Goal: Find specific page/section: Find specific page/section

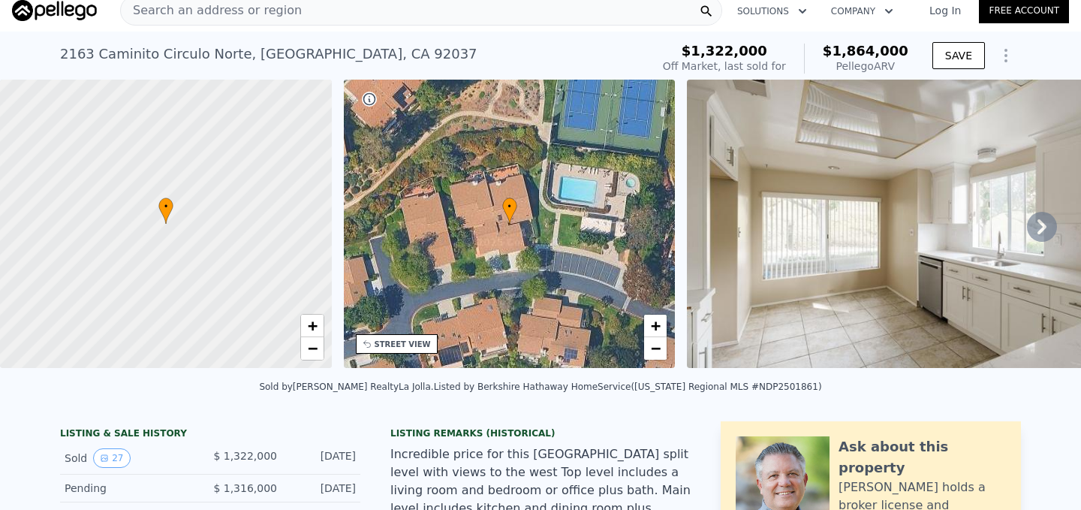
scroll to position [11, 0]
click at [1033, 216] on icon at bounding box center [1042, 226] width 30 height 30
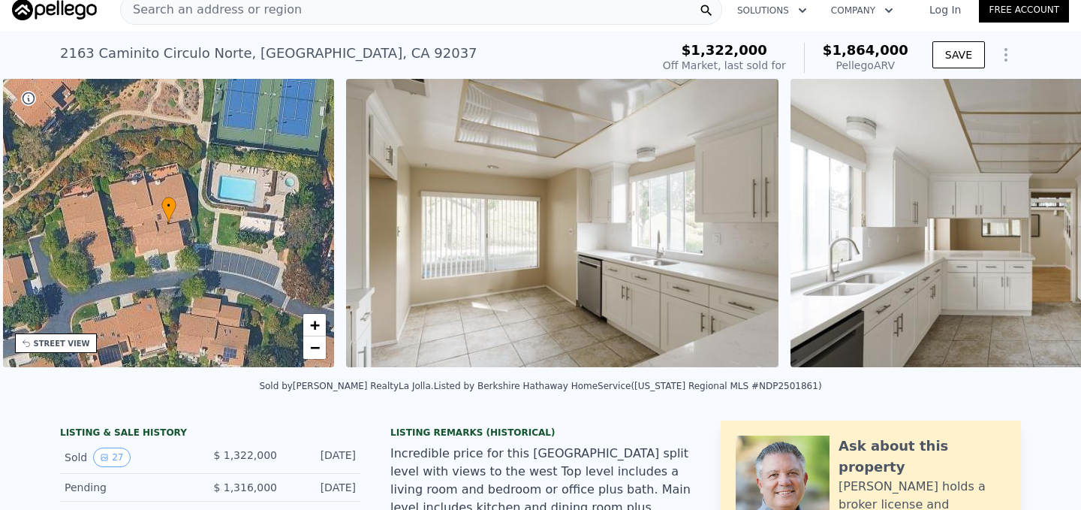
scroll to position [0, 349]
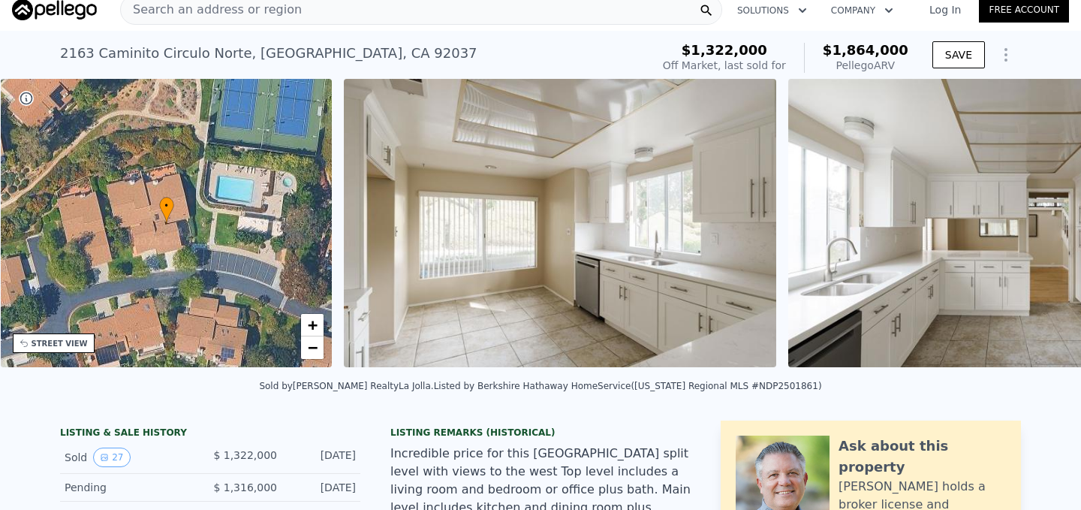
click at [1033, 222] on img at bounding box center [1004, 223] width 433 height 288
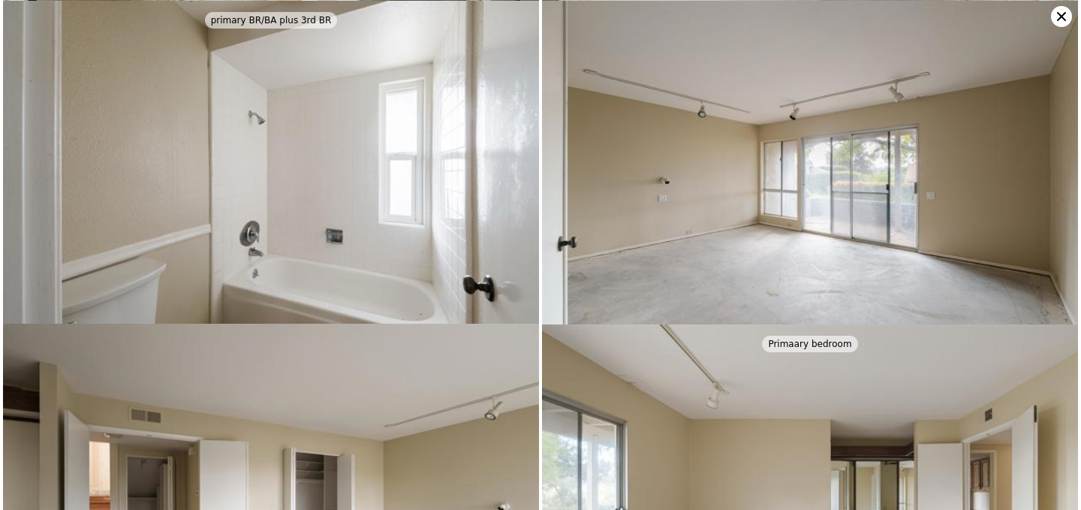
scroll to position [1942, 0]
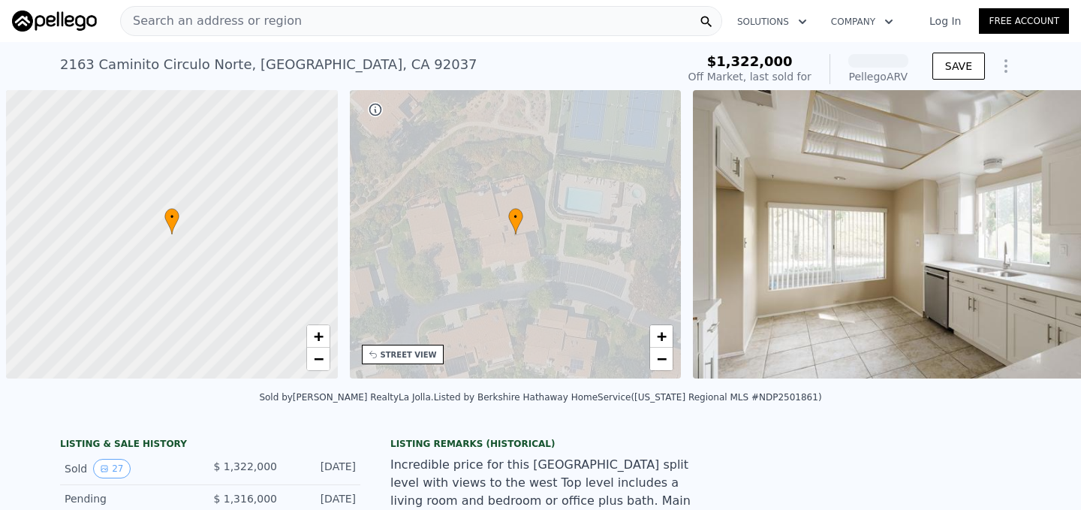
scroll to position [0, 6]
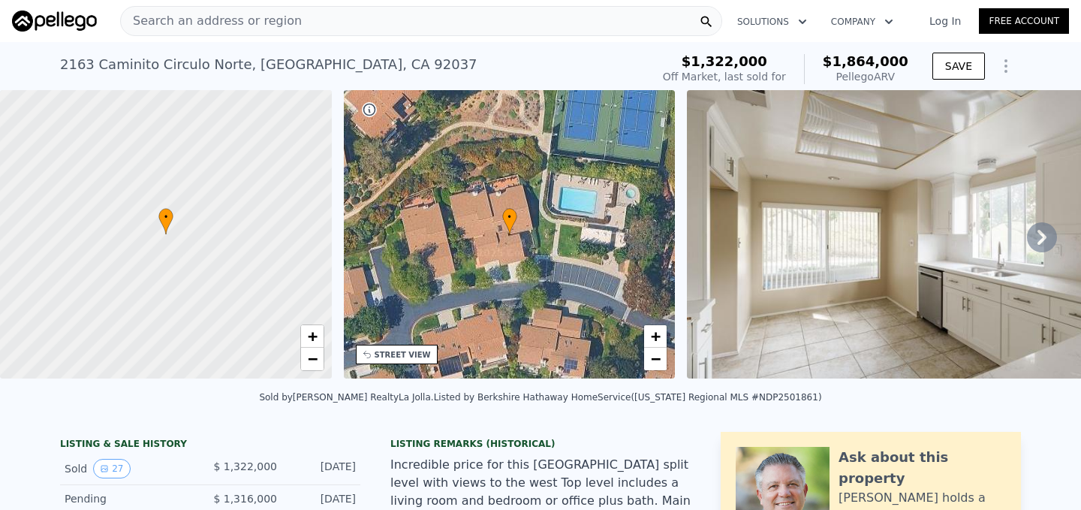
click at [897, 211] on img at bounding box center [903, 234] width 433 height 288
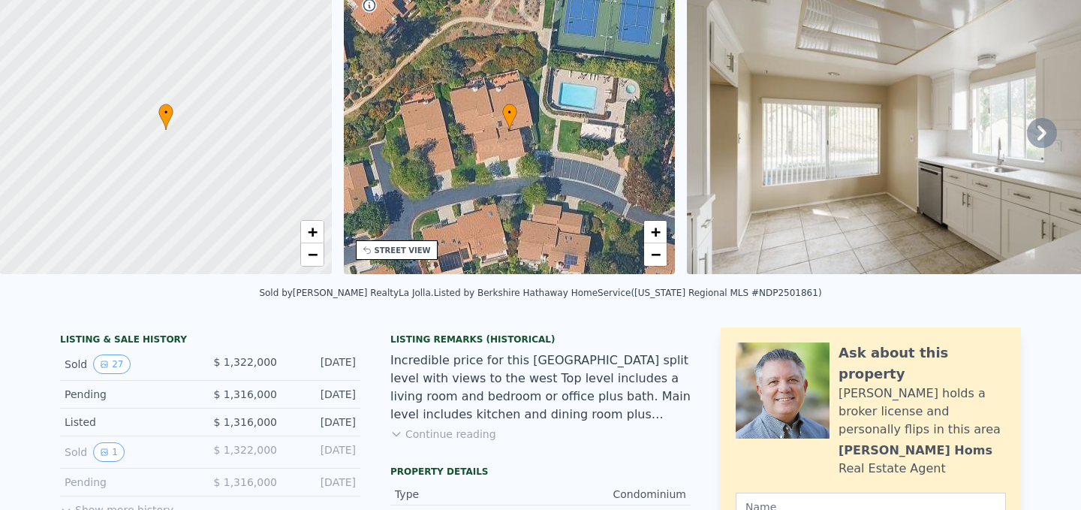
scroll to position [0, 0]
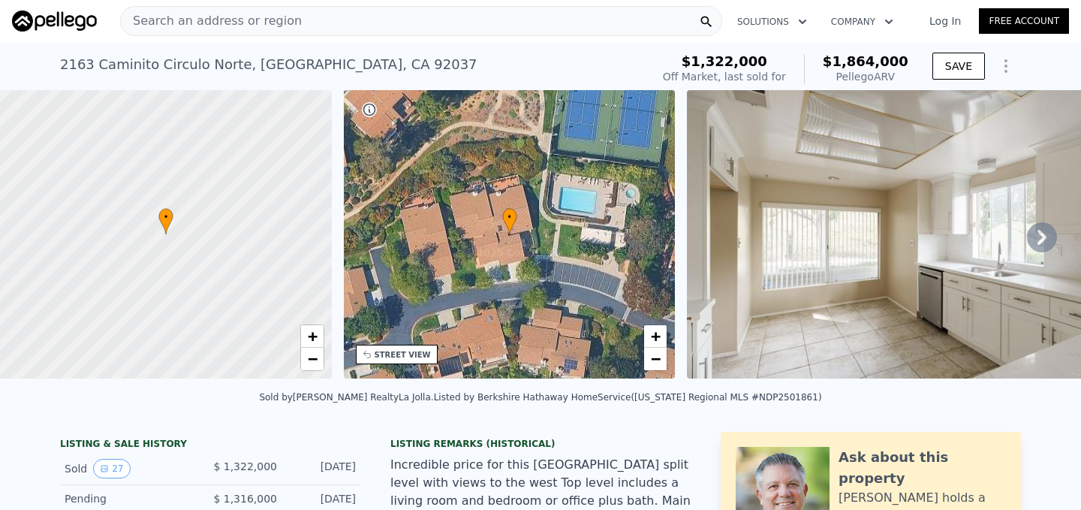
click at [1037, 239] on icon at bounding box center [1042, 237] width 30 height 30
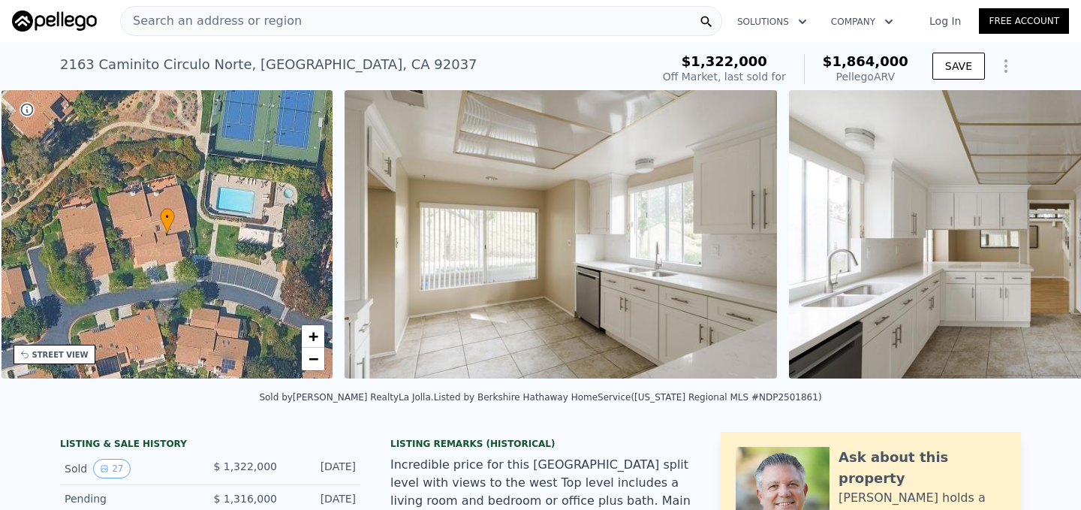
scroll to position [0, 349]
click at [1037, 239] on img at bounding box center [1004, 234] width 433 height 288
click at [616, 251] on img at bounding box center [560, 234] width 433 height 288
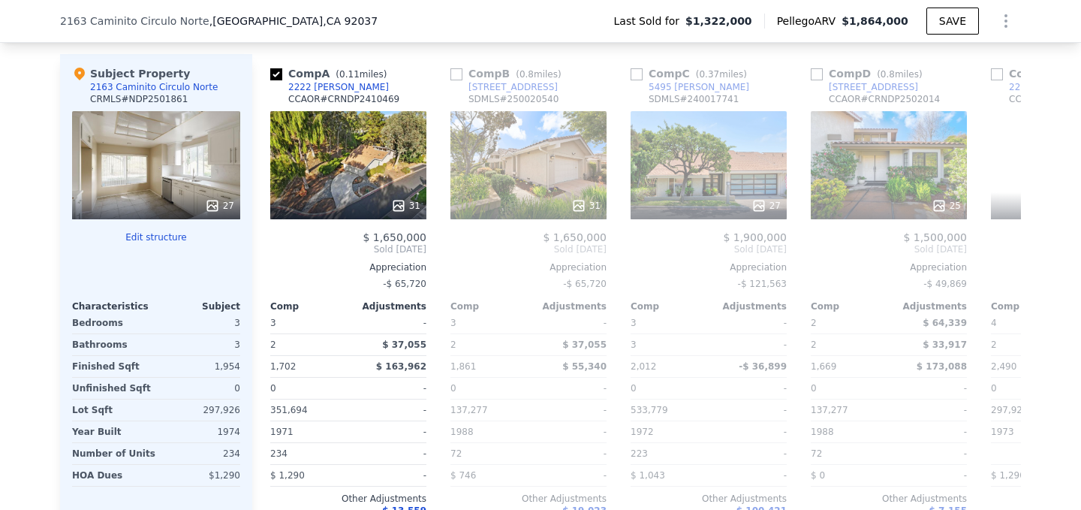
scroll to position [1781, 0]
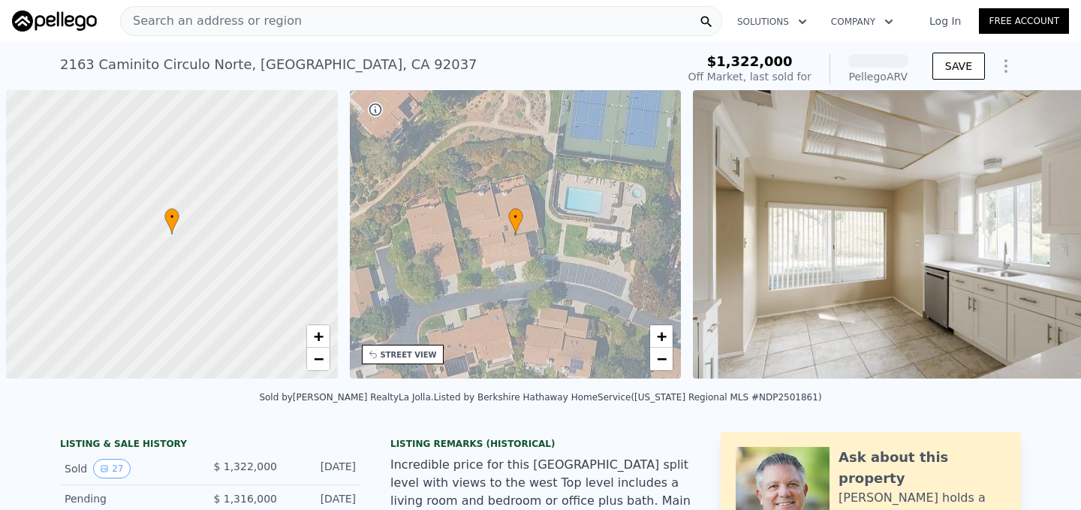
scroll to position [0, 6]
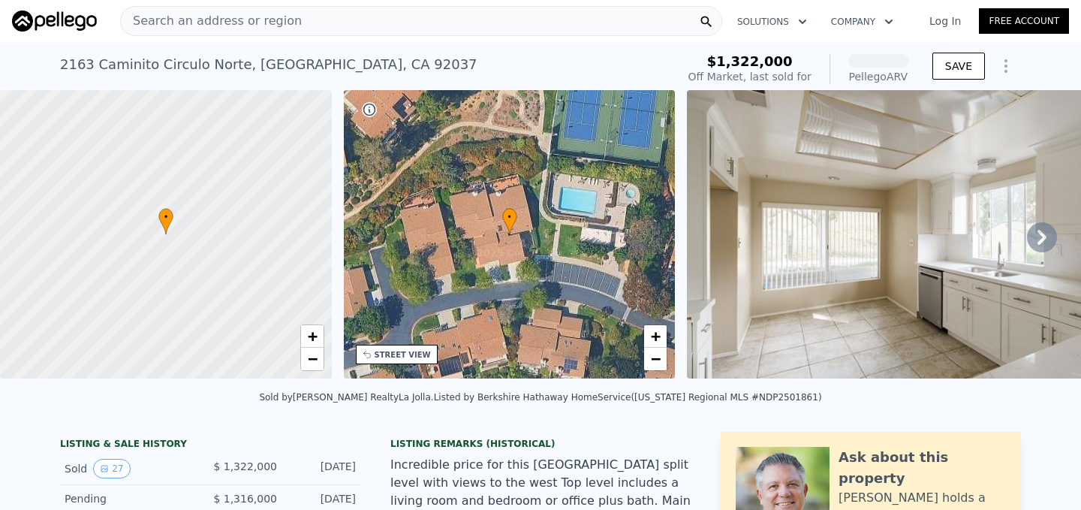
click at [1047, 233] on icon at bounding box center [1042, 237] width 30 height 30
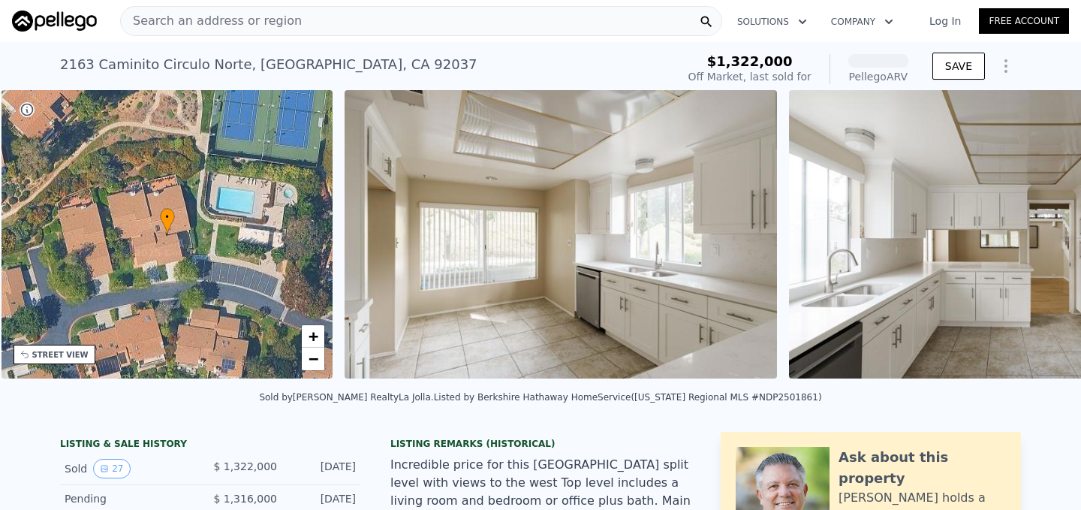
scroll to position [0, 349]
click at [1044, 234] on img at bounding box center [1004, 234] width 433 height 288
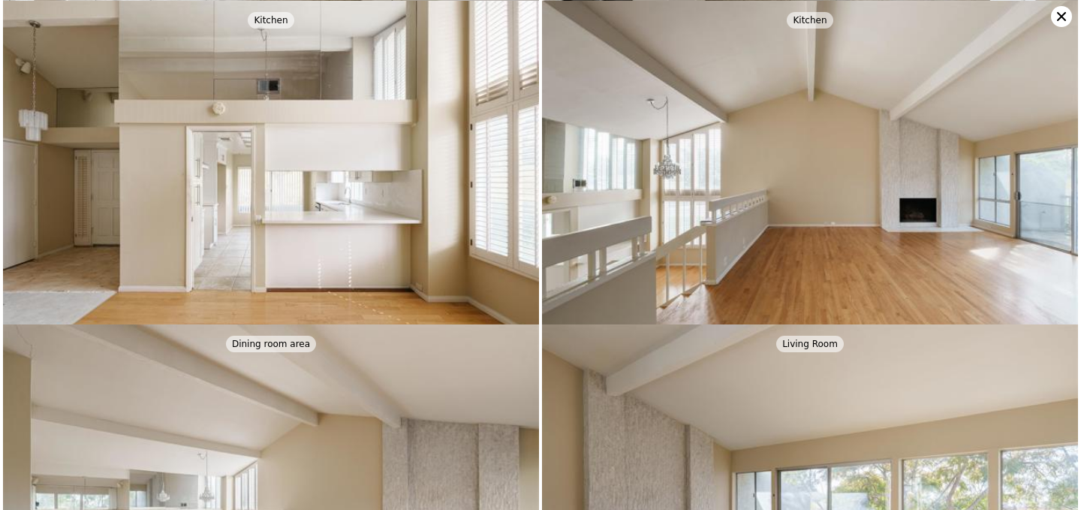
scroll to position [324, 0]
click at [758, 236] on img at bounding box center [810, 178] width 536 height 357
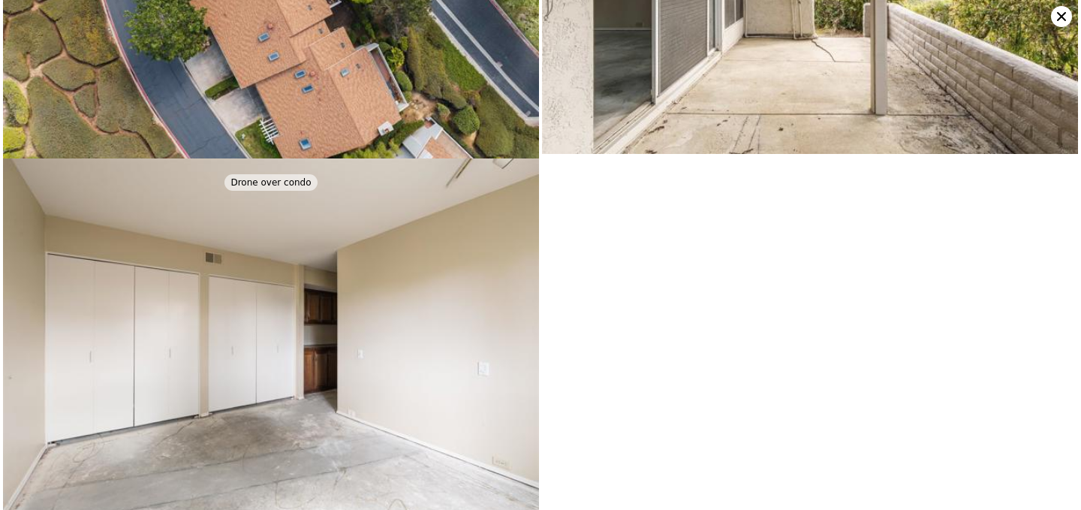
scroll to position [4171, 0]
